Goal: Task Accomplishment & Management: Complete application form

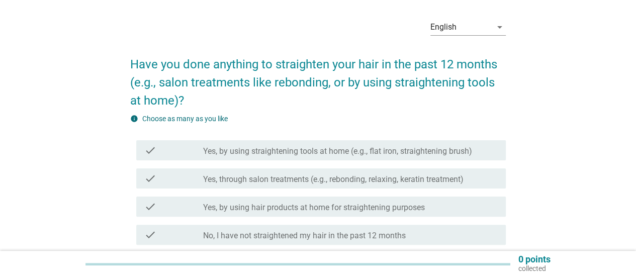
scroll to position [50, 0]
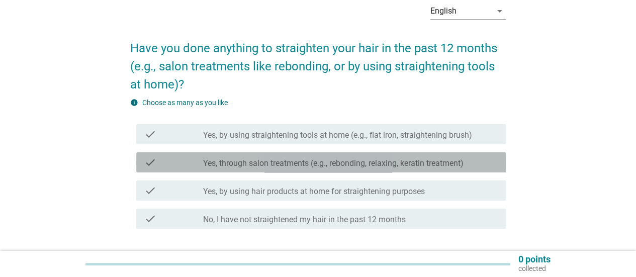
click at [405, 167] on label "Yes, through salon treatments (e.g., rebonding, relaxing, keratin treatment)" at bounding box center [333, 163] width 260 height 10
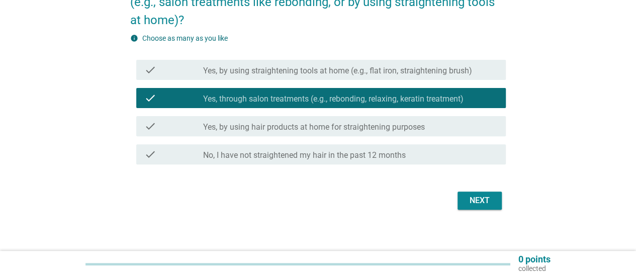
scroll to position [122, 0]
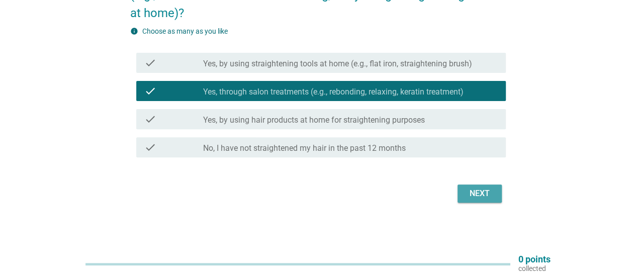
click at [479, 195] on div "Next" at bounding box center [479, 193] width 28 height 12
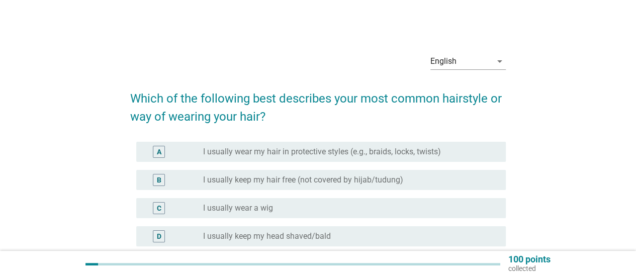
scroll to position [101, 0]
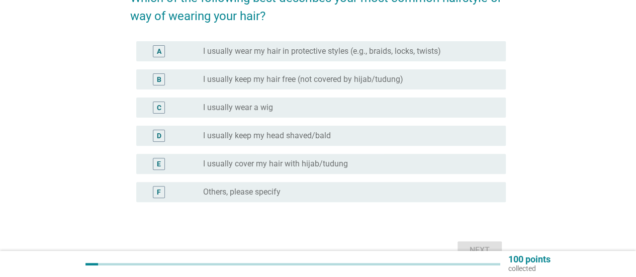
click at [428, 78] on div "radio_button_unchecked I usually keep my hair free (not covered by hijab/tudung)" at bounding box center [346, 79] width 286 height 10
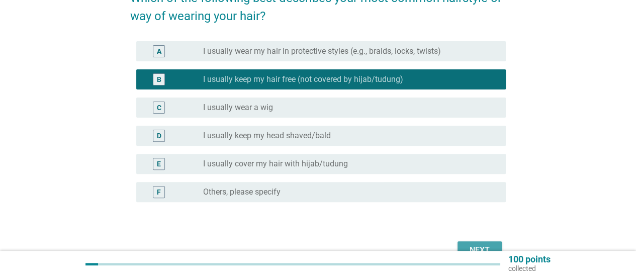
click at [482, 245] on div "Next" at bounding box center [479, 250] width 28 height 12
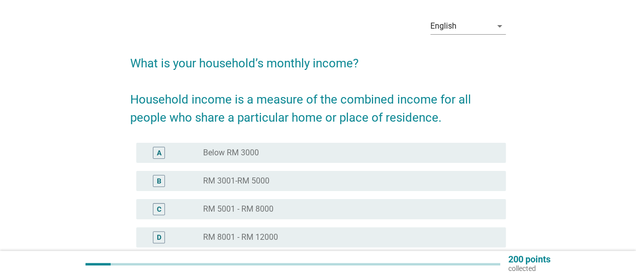
scroll to position [50, 0]
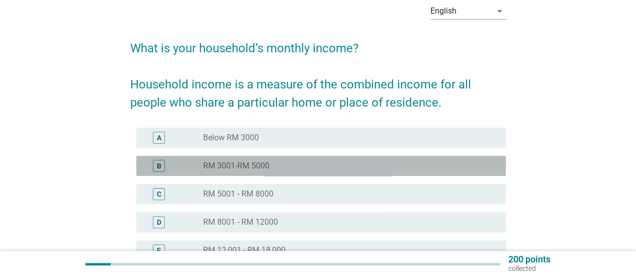
click at [367, 163] on div "radio_button_unchecked RM 3001-RM 5000" at bounding box center [346, 166] width 286 height 10
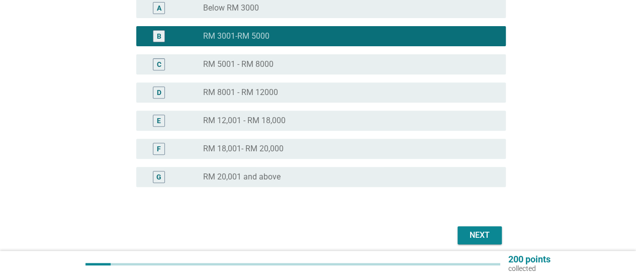
scroll to position [201, 0]
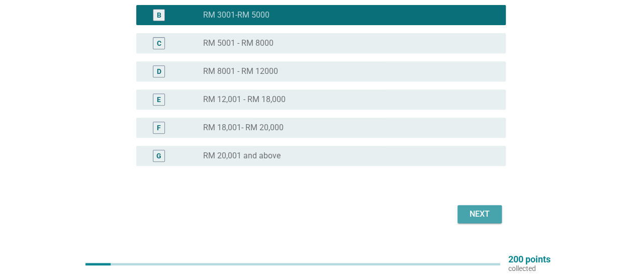
click at [457, 216] on button "Next" at bounding box center [479, 214] width 44 height 18
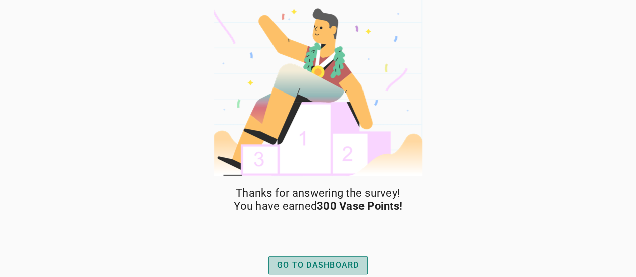
click at [330, 265] on div "GO TO DASHBOARD" at bounding box center [318, 265] width 82 height 12
